Goal: Transaction & Acquisition: Download file/media

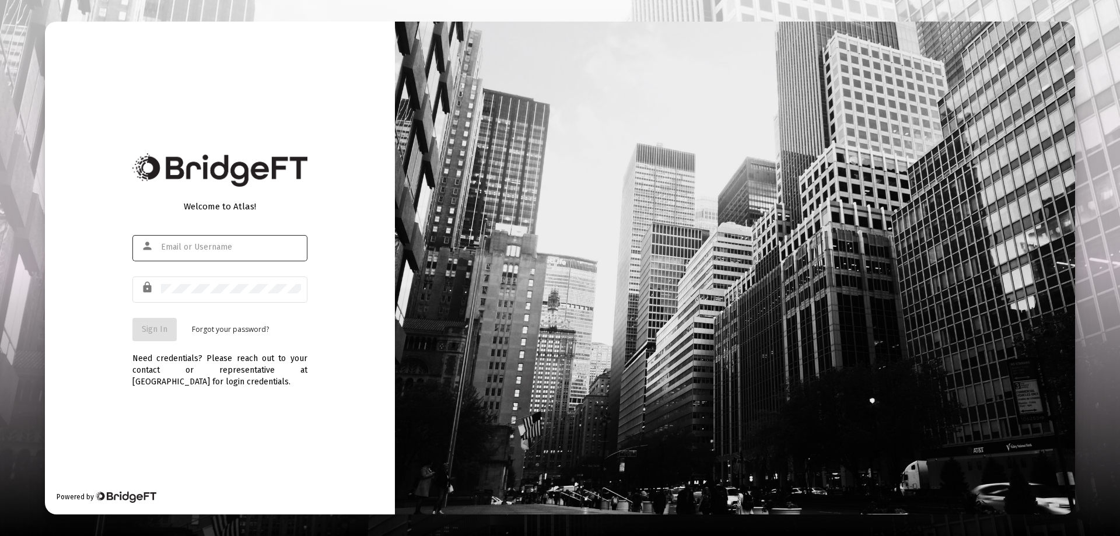
type input "[EMAIL_ADDRESS][DOMAIN_NAME]"
click at [153, 331] on span "Sign In" at bounding box center [155, 329] width 26 height 10
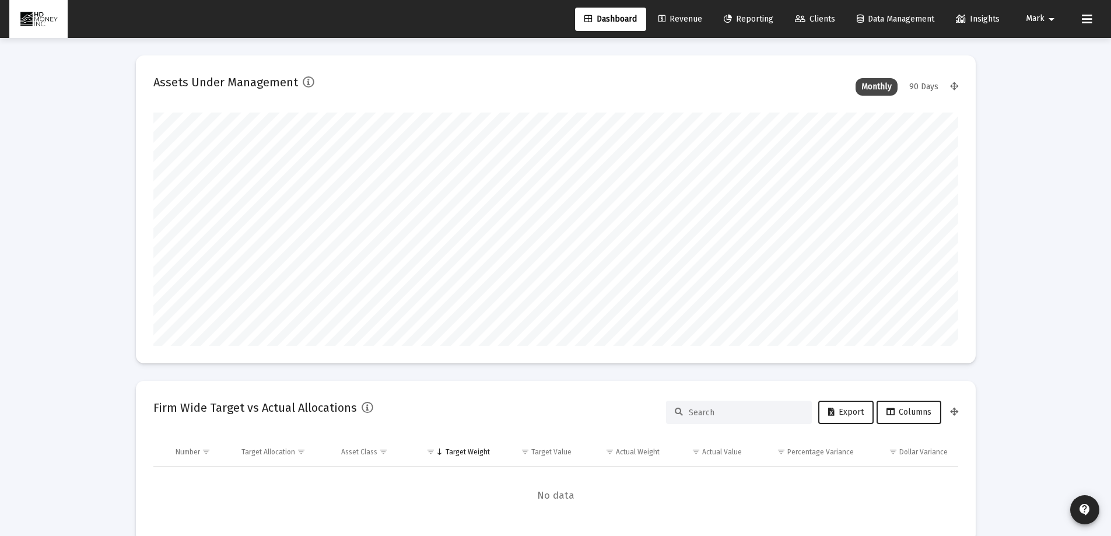
scroll to position [233, 805]
type input "[DATE]"
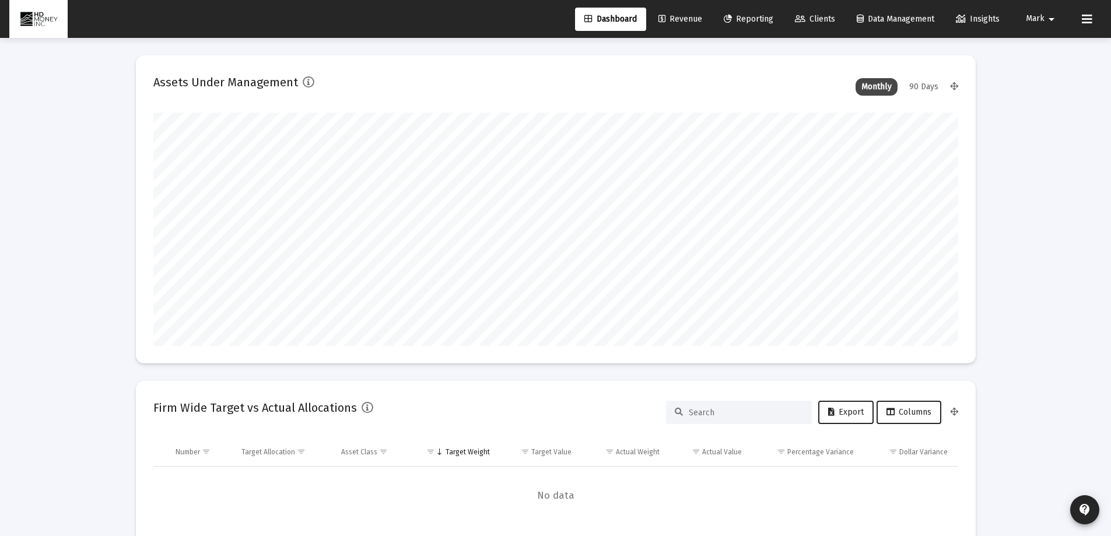
click at [748, 22] on span "Reporting" at bounding box center [749, 19] width 50 height 10
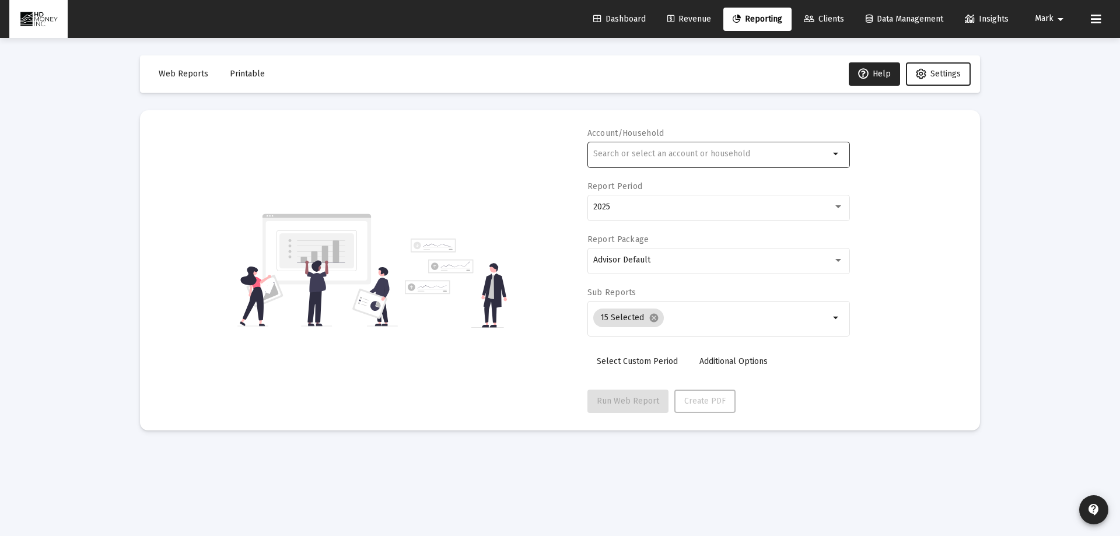
click at [671, 152] on div at bounding box center [711, 153] width 236 height 29
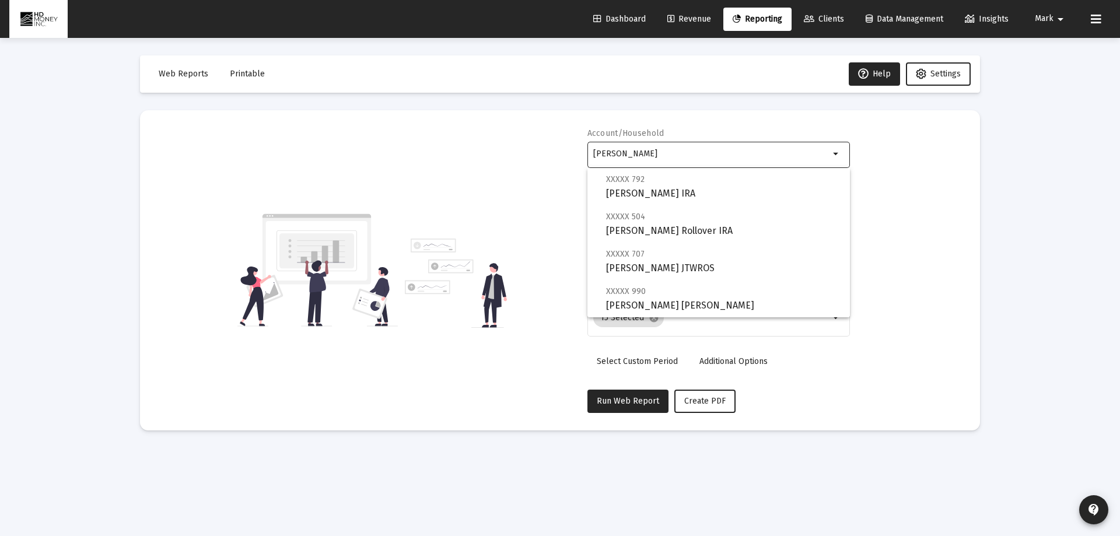
scroll to position [84, 0]
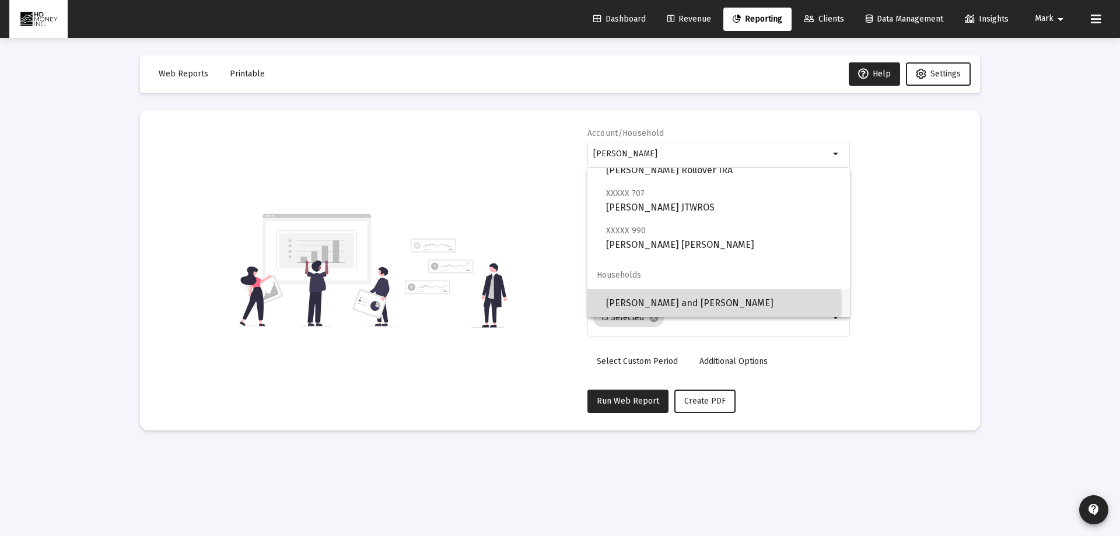
click at [663, 305] on span "[PERSON_NAME] and [PERSON_NAME]" at bounding box center [723, 303] width 234 height 28
type input "[PERSON_NAME] and [PERSON_NAME]"
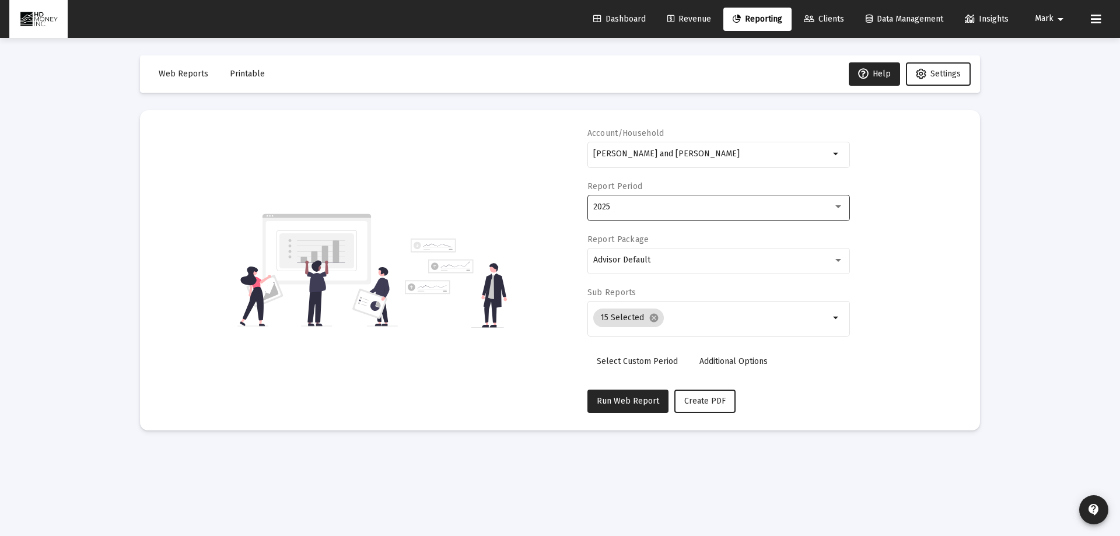
click at [654, 213] on div "2025" at bounding box center [718, 206] width 250 height 29
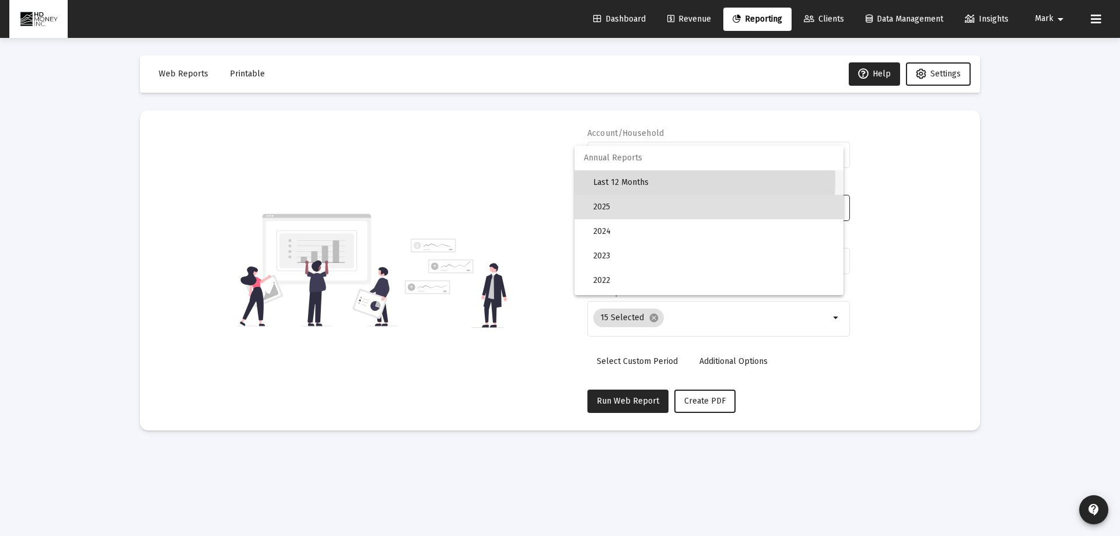
click at [632, 180] on span "Last 12 Months" at bounding box center [713, 182] width 241 height 24
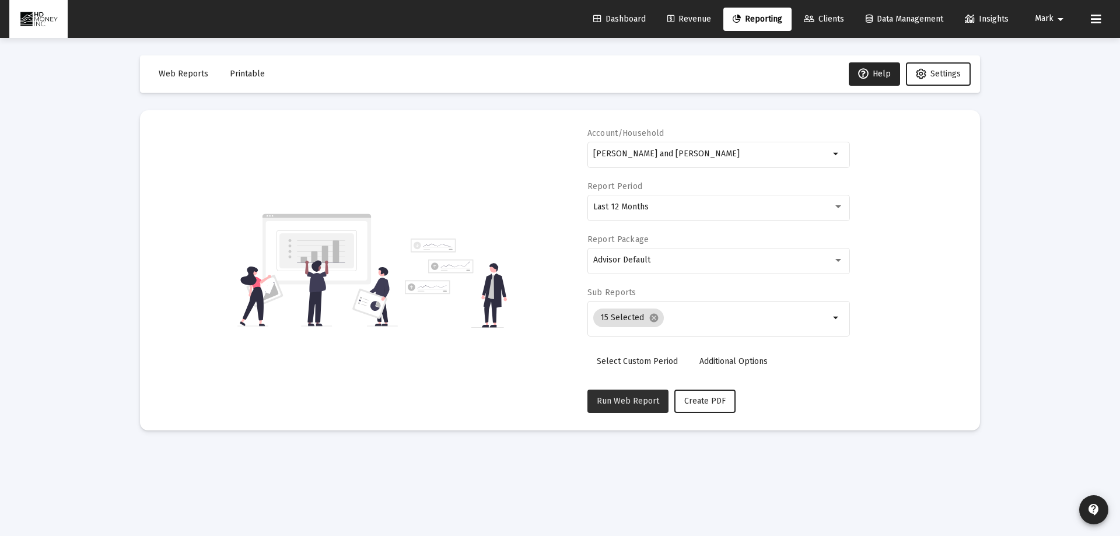
click at [636, 401] on span "Run Web Report" at bounding box center [628, 401] width 62 height 10
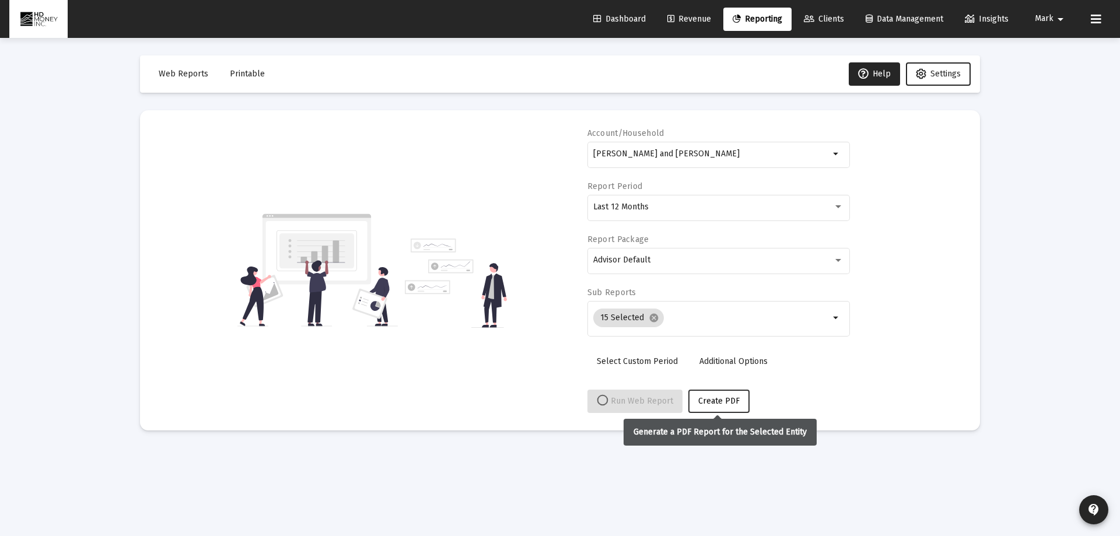
click at [716, 399] on span "Create PDF" at bounding box center [718, 401] width 41 height 10
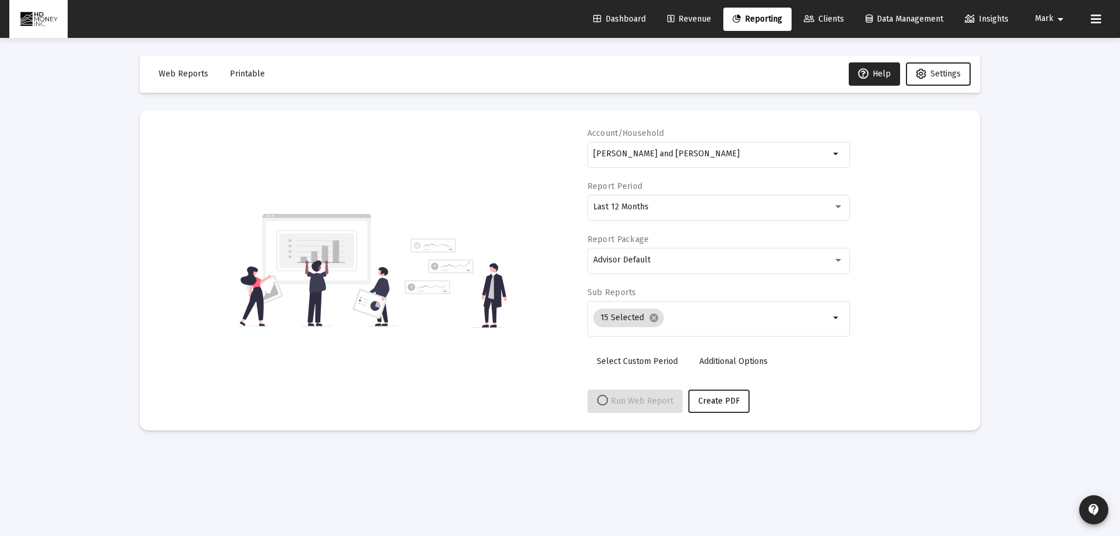
select select "View all"
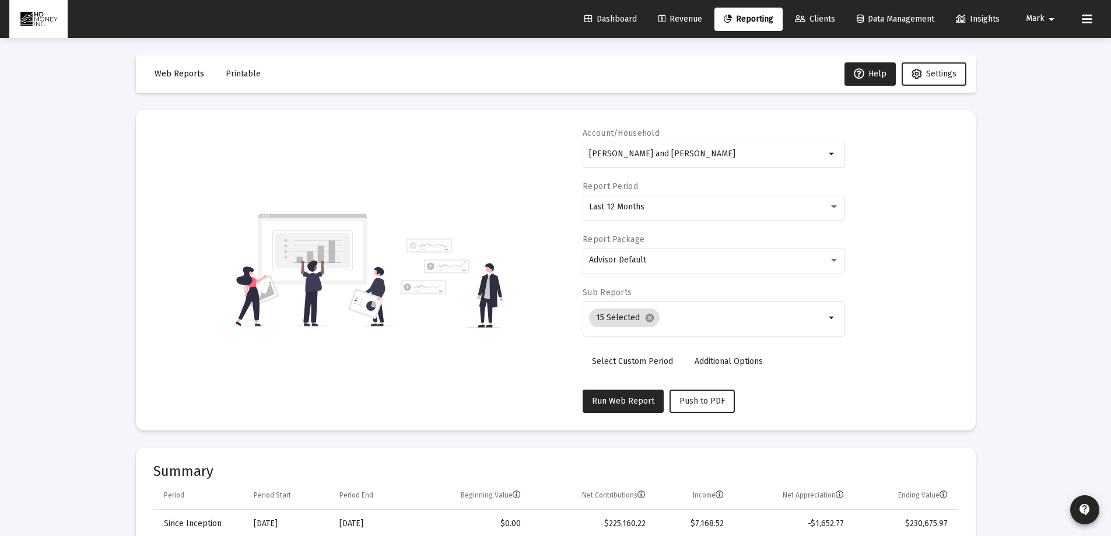
click at [190, 73] on span "Web Reports" at bounding box center [180, 74] width 50 height 10
click at [246, 71] on span "Printable" at bounding box center [243, 74] width 35 height 10
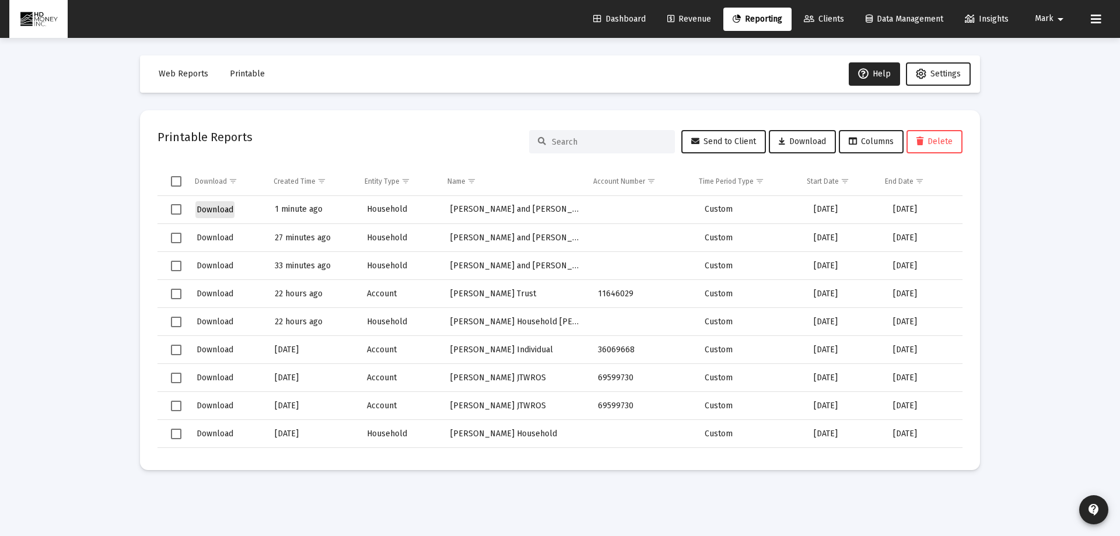
click at [218, 209] on span "Download" at bounding box center [215, 210] width 37 height 10
click at [212, 207] on span "Download" at bounding box center [215, 210] width 37 height 10
